Goal: Information Seeking & Learning: Learn about a topic

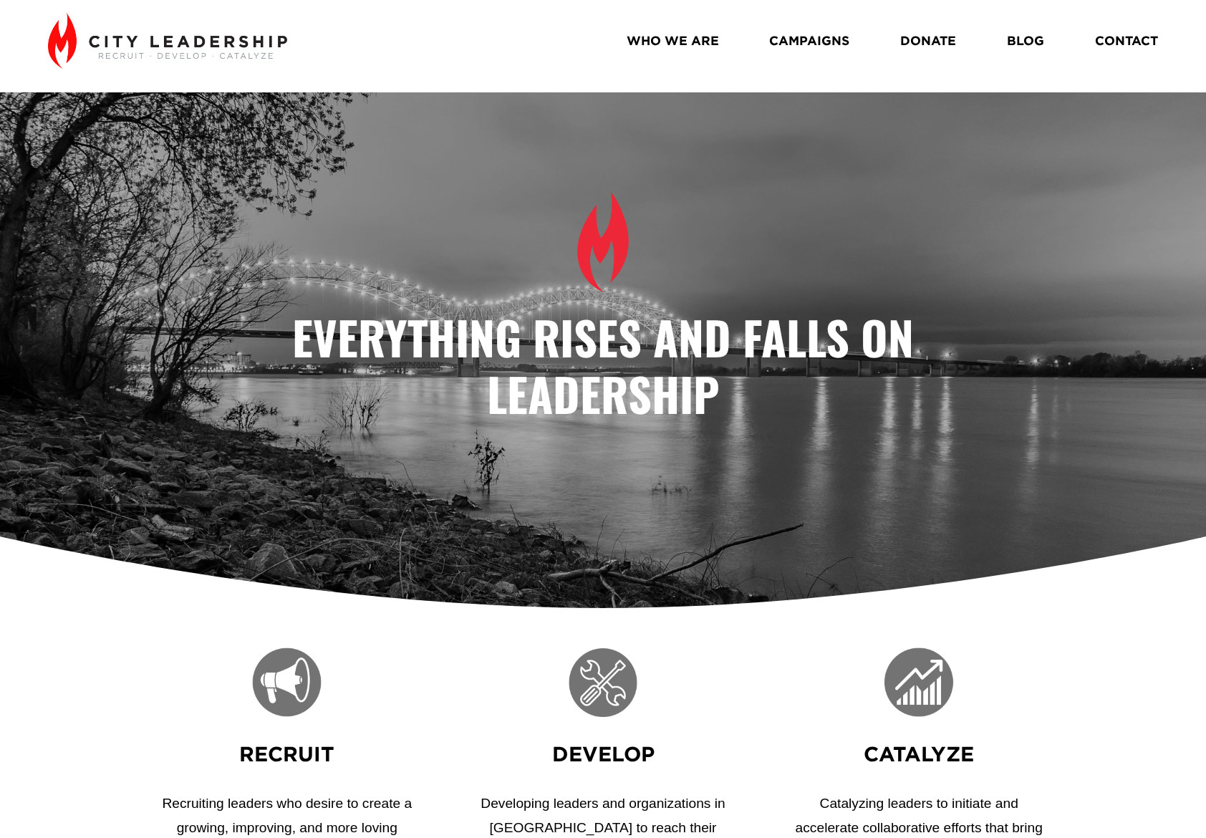
scroll to position [14, 0]
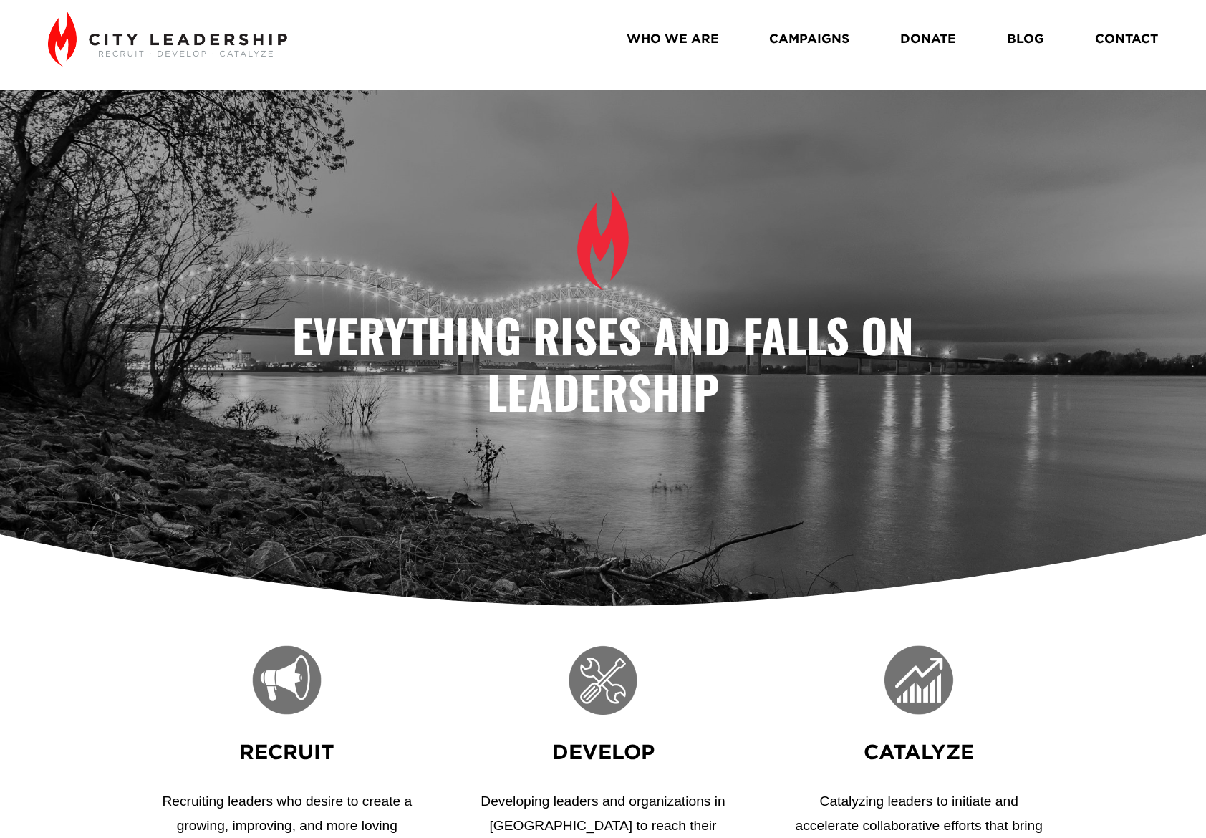
click at [692, 39] on link "WHO WE ARE" at bounding box center [672, 38] width 92 height 25
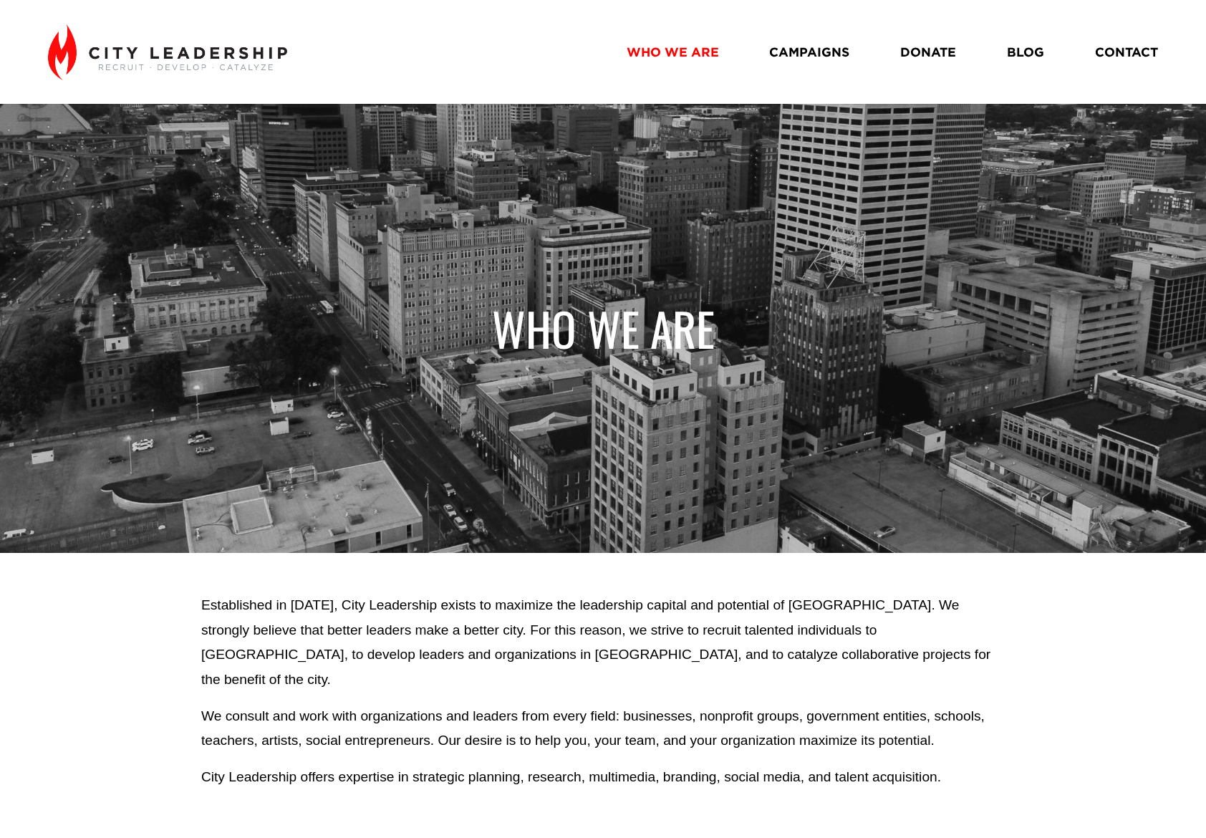
click at [813, 47] on link "CAMPAIGNS" at bounding box center [809, 51] width 80 height 25
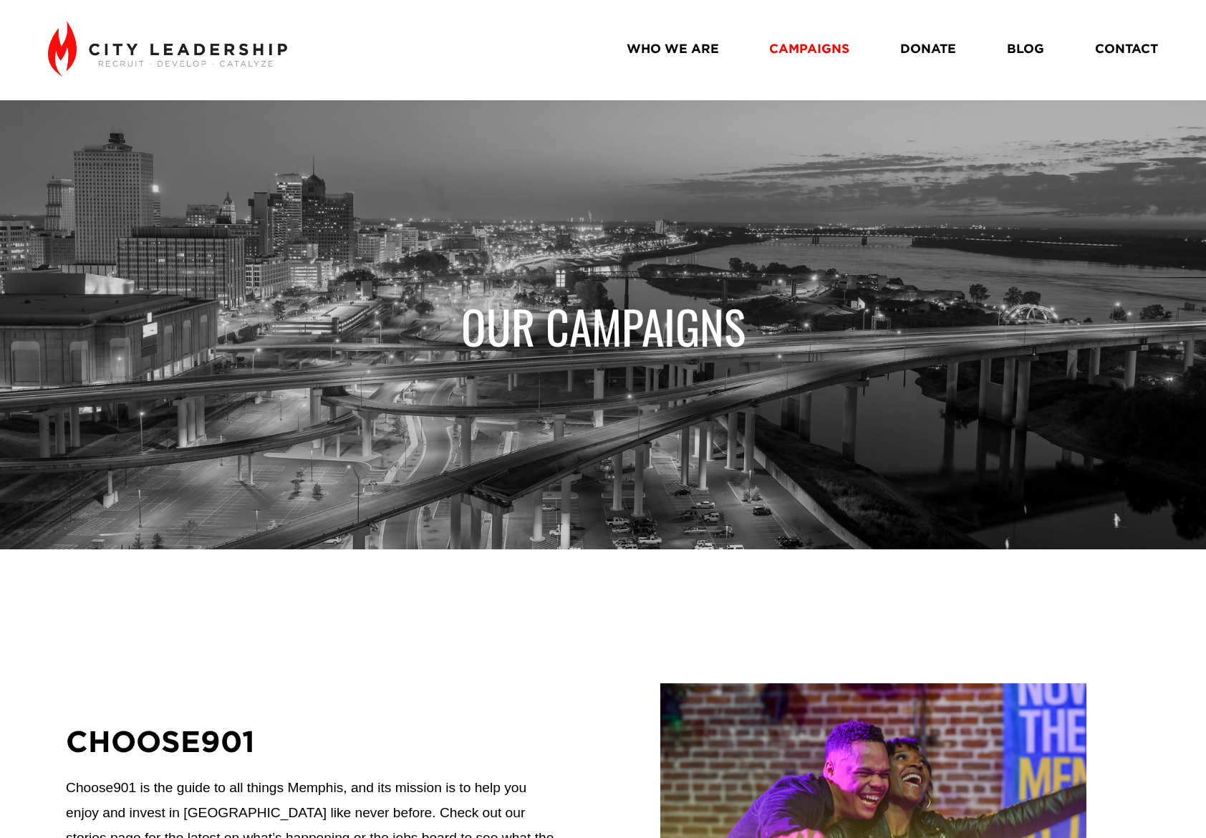
scroll to position [4, 0]
click at [1029, 49] on link "BLOG" at bounding box center [1025, 47] width 37 height 25
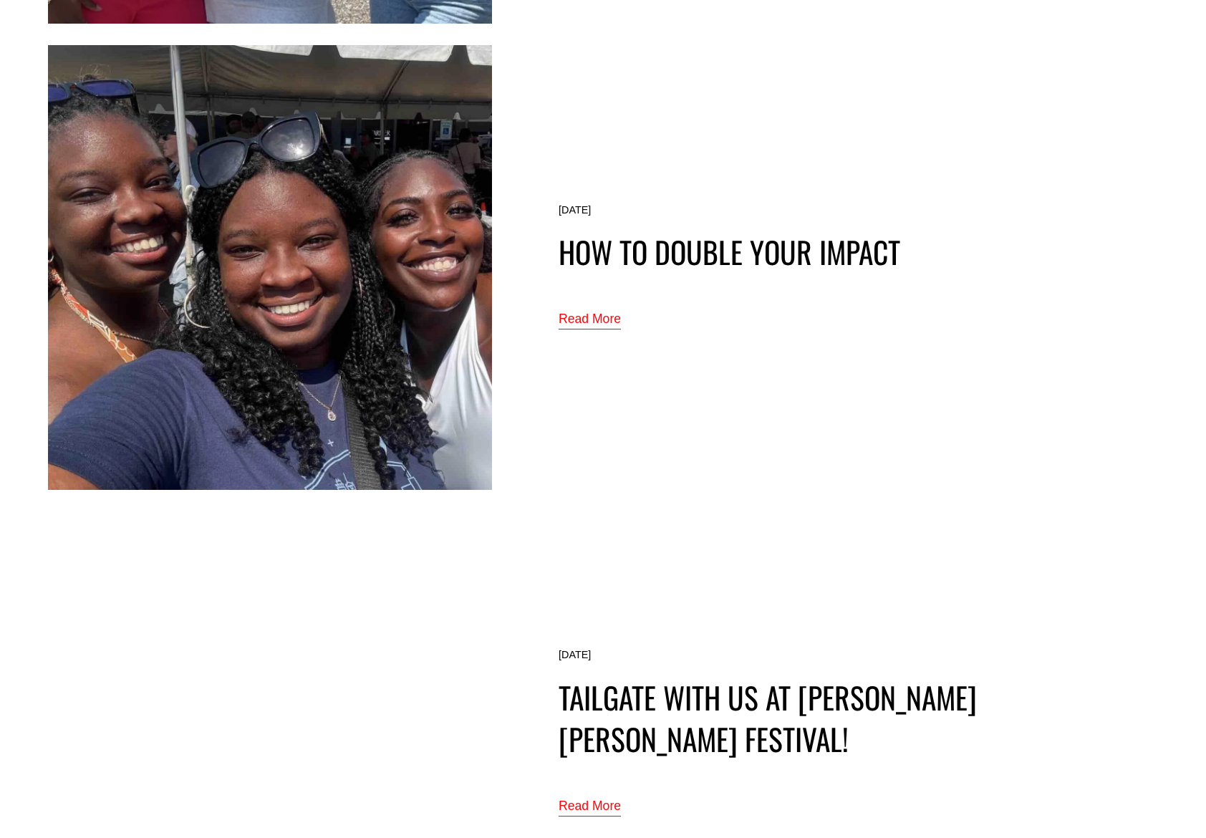
scroll to position [574, 0]
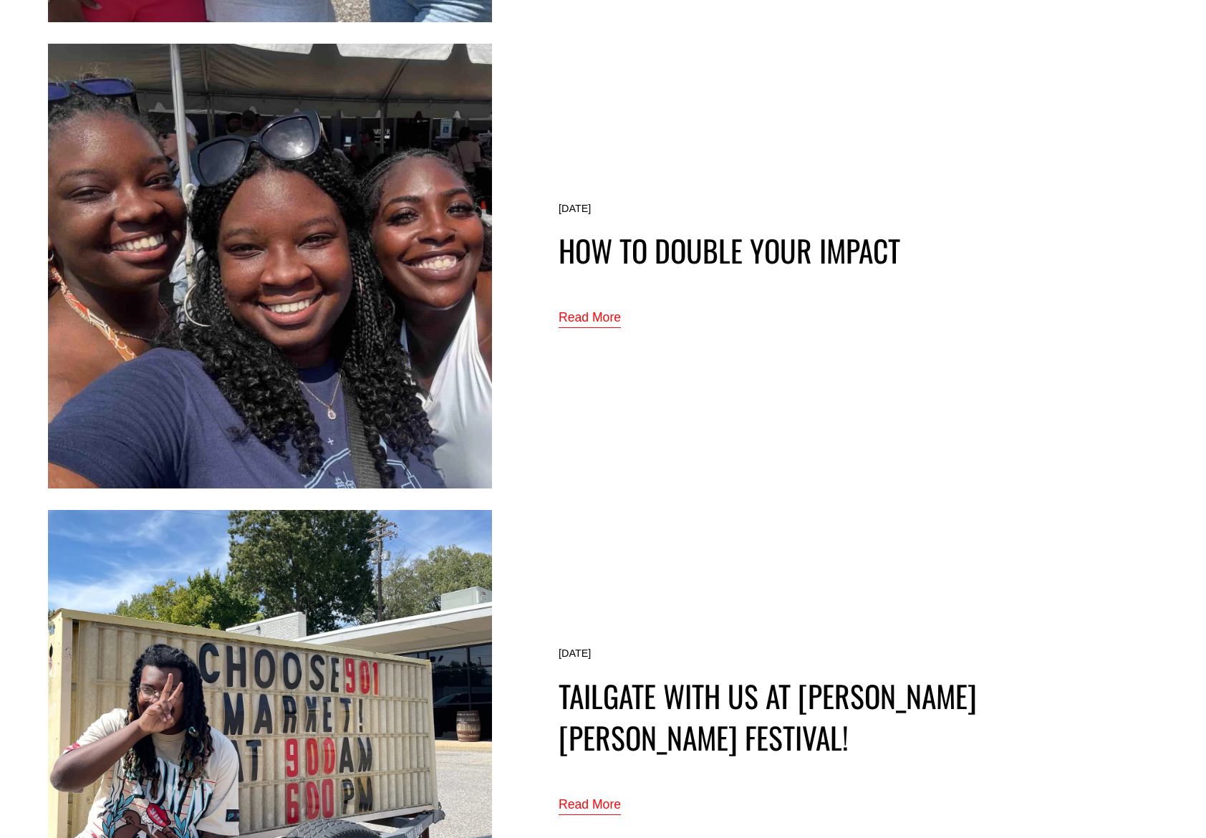
click at [602, 316] on link "Read More" at bounding box center [589, 318] width 62 height 24
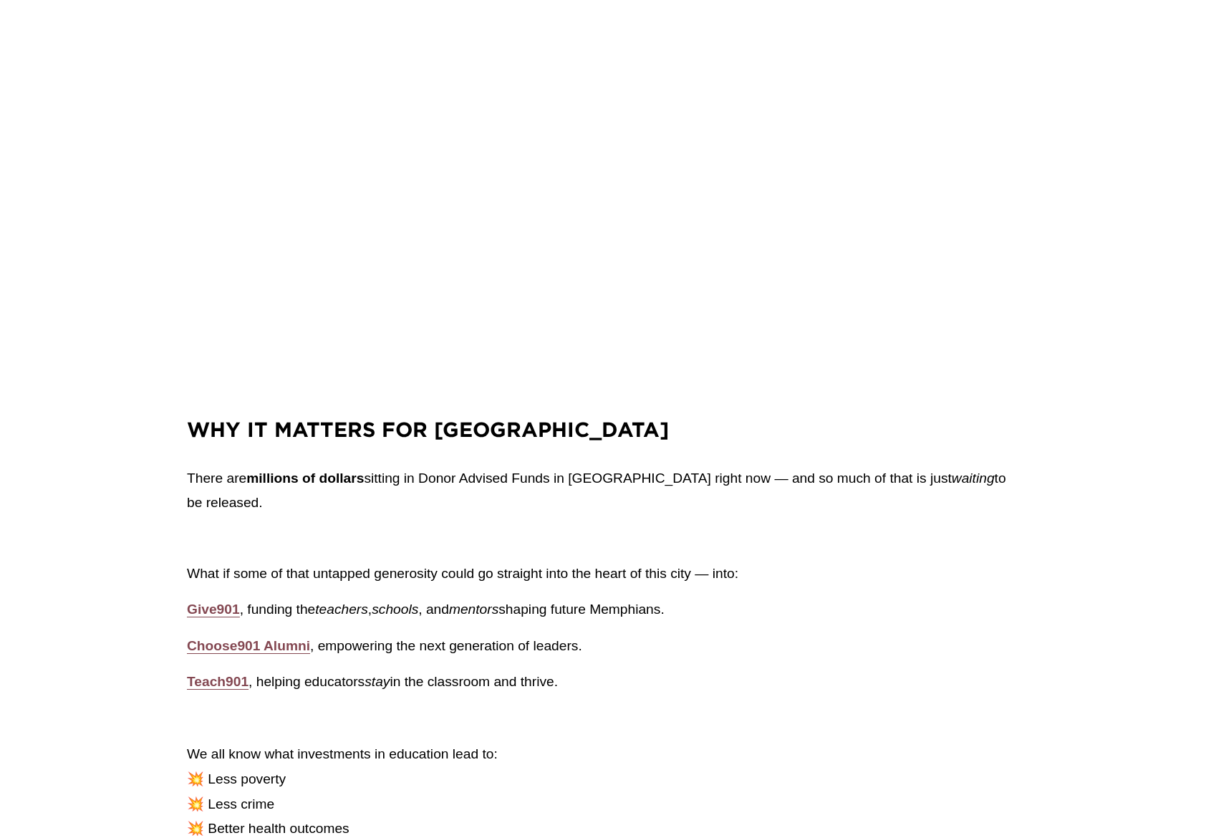
scroll to position [2183, 0]
